Goal: Information Seeking & Learning: Learn about a topic

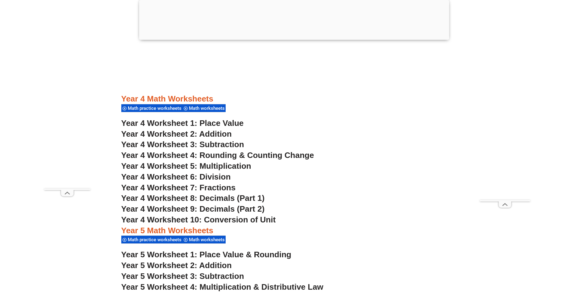
scroll to position [1140, 0]
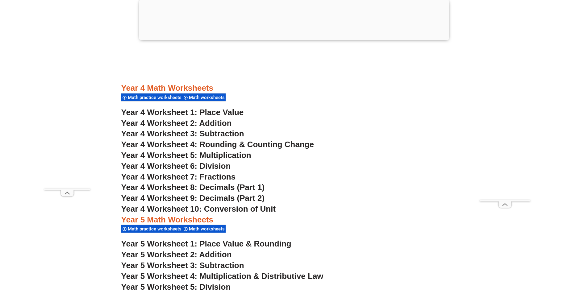
click at [174, 124] on span "Year 4 Worksheet 2: Addition" at bounding box center [176, 122] width 110 height 9
click at [166, 131] on span "Year 4 Worksheet 3: Subtraction" at bounding box center [182, 133] width 123 height 9
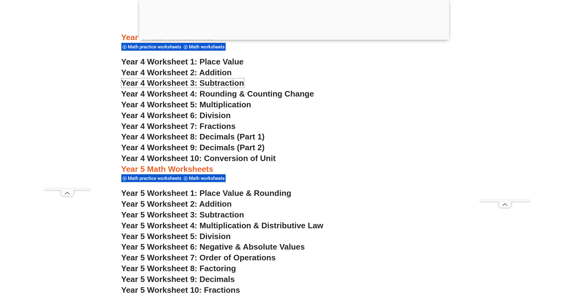
scroll to position [1202, 0]
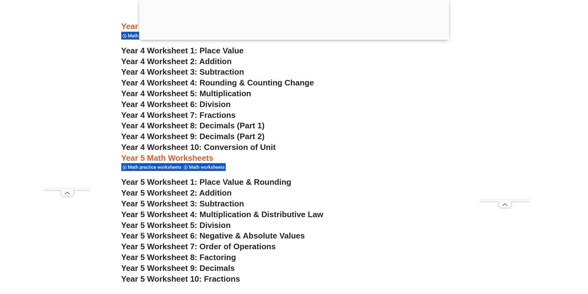
click at [181, 117] on span "Year 4 Worksheet 7: Fractions" at bounding box center [178, 114] width 114 height 9
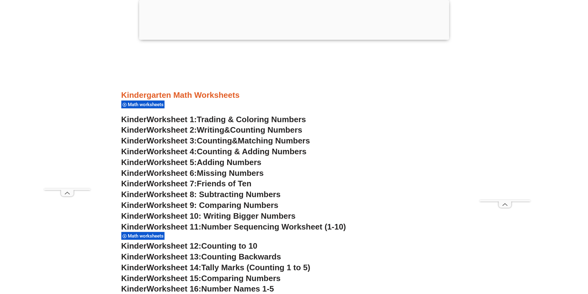
click at [294, 38] on div at bounding box center [294, 38] width 310 height 0
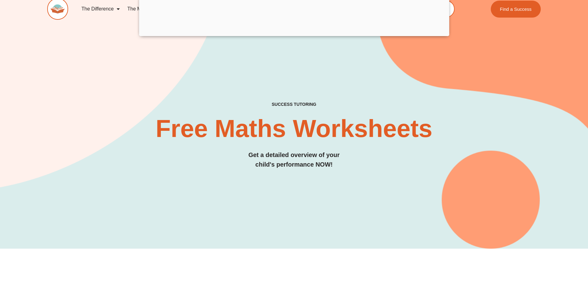
scroll to position [0, 0]
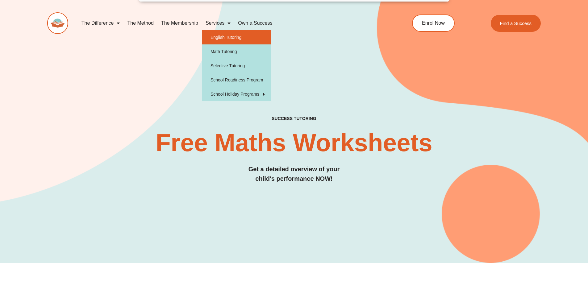
click at [224, 41] on link "English Tutoring" at bounding box center [236, 37] width 69 height 14
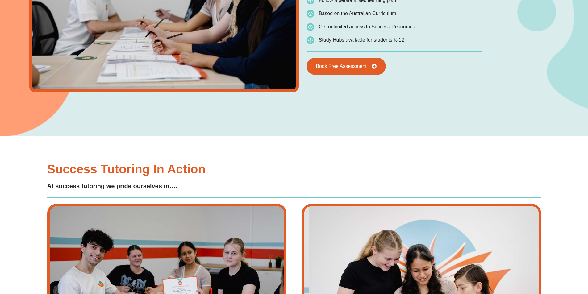
type input "*"
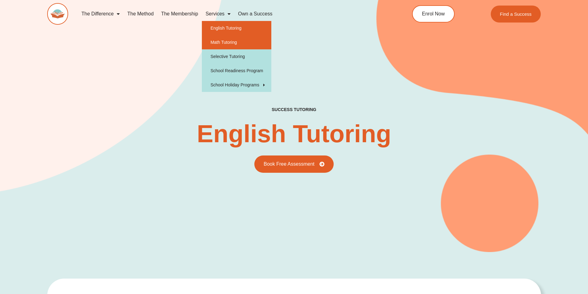
click at [228, 35] on link "Math Tutoring" at bounding box center [236, 42] width 69 height 14
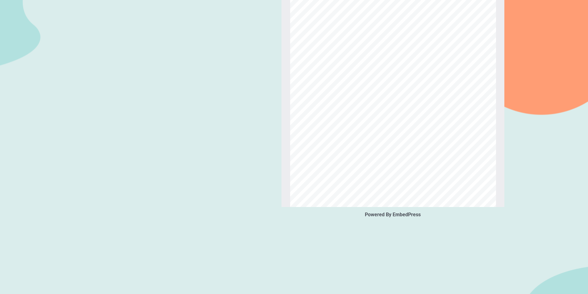
scroll to position [96, 0]
type input "*"
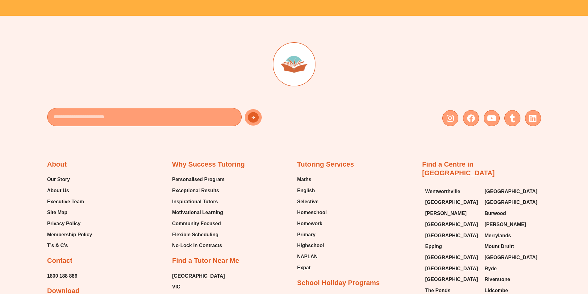
scroll to position [2098, 0]
